Goal: Navigation & Orientation: Find specific page/section

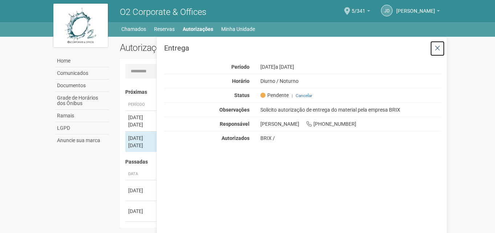
click at [437, 48] on icon at bounding box center [436, 48] width 5 height 7
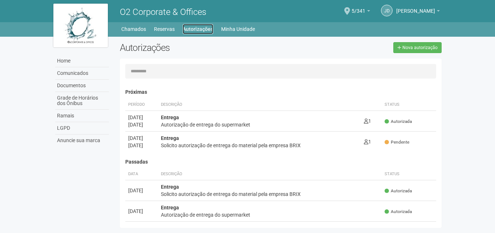
click at [195, 33] on link "Autorizações" at bounding box center [198, 29] width 30 height 10
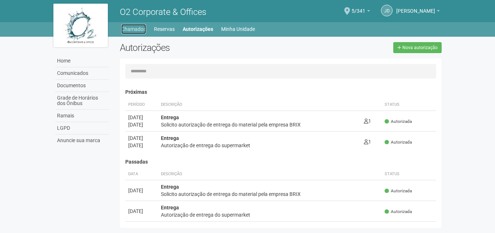
click at [131, 29] on link "Chamados" at bounding box center [133, 29] width 25 height 10
